Goal: Transaction & Acquisition: Purchase product/service

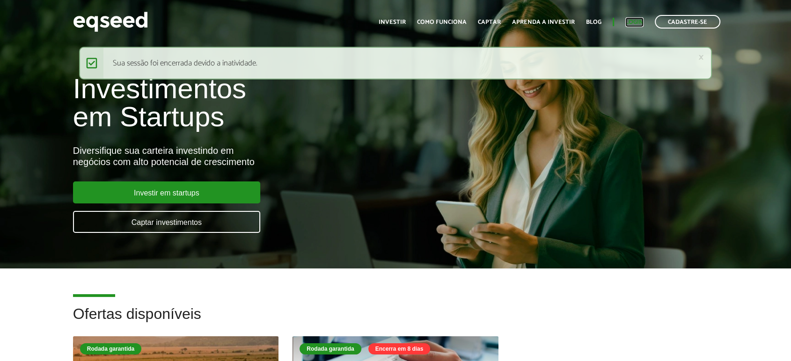
click at [631, 19] on link "Login" at bounding box center [634, 22] width 18 height 6
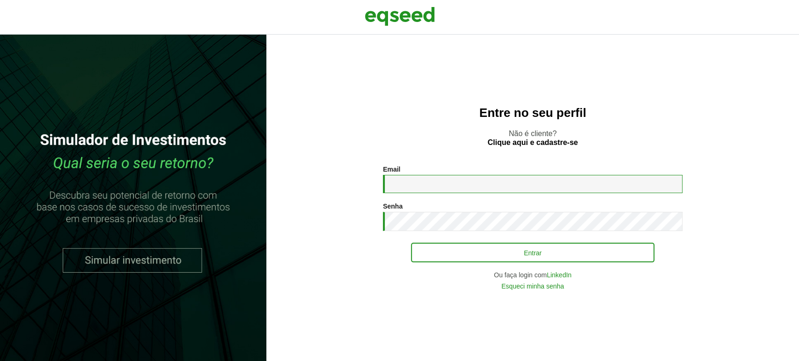
type input "**********"
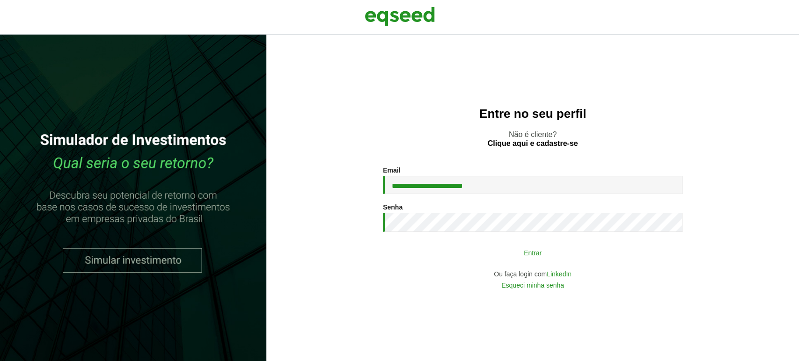
click at [415, 255] on button "Entrar" at bounding box center [532, 253] width 243 height 18
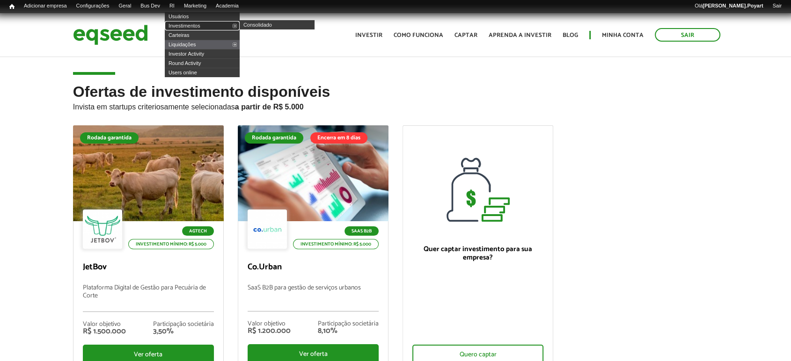
click at [184, 28] on link "Investimentos" at bounding box center [202, 25] width 75 height 9
